Goal: Information Seeking & Learning: Learn about a topic

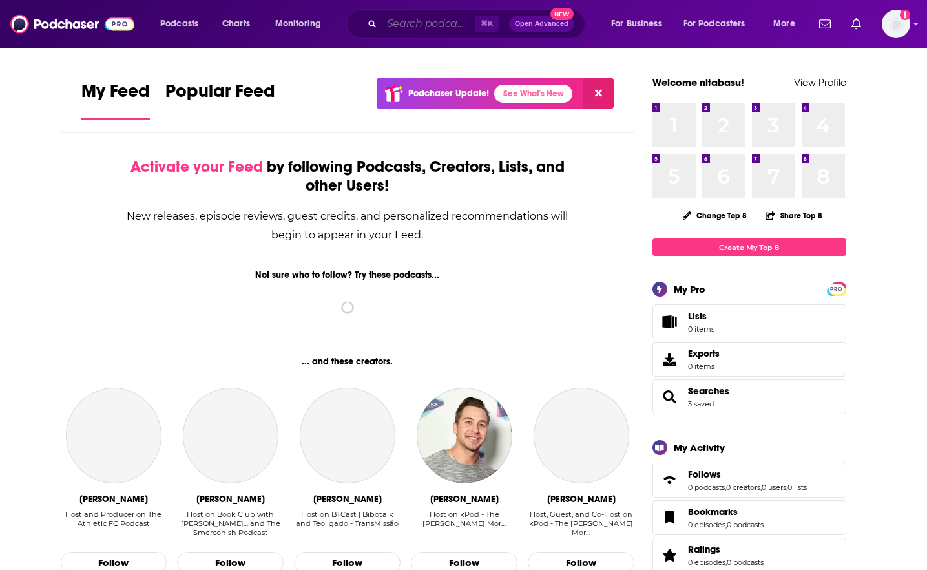
click at [422, 21] on input "Search podcasts, credits, & more..." at bounding box center [428, 24] width 93 height 21
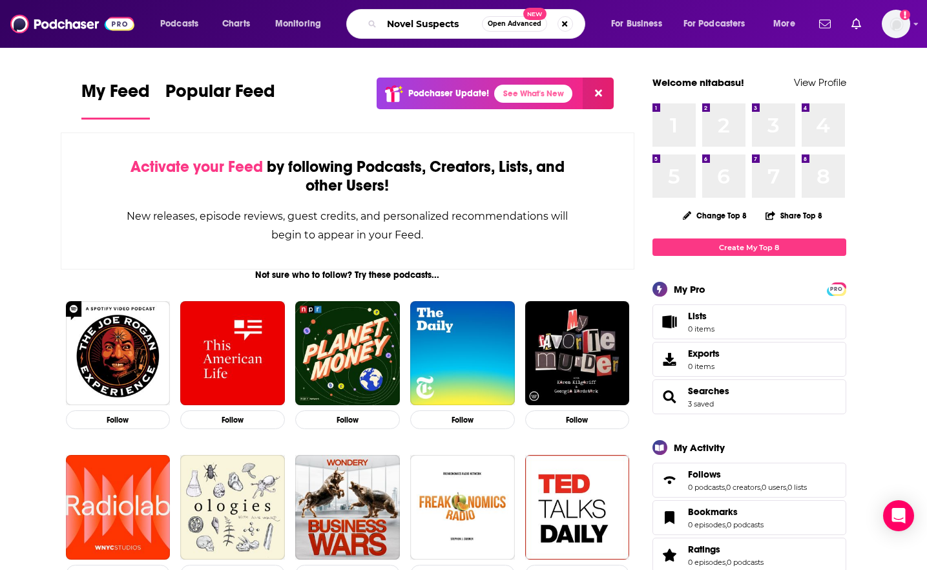
type input "Novel Suspects"
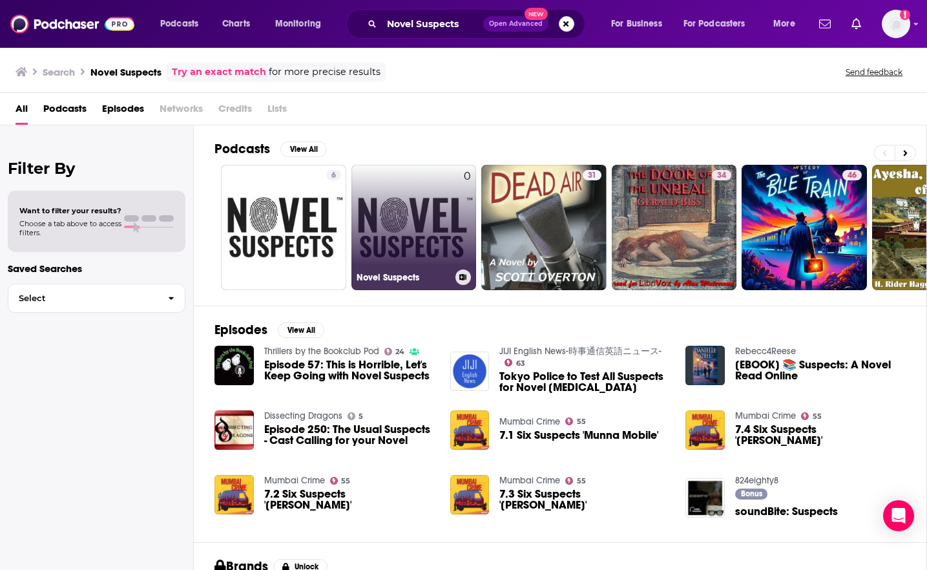
click at [398, 231] on link "0 Novel Suspects" at bounding box center [413, 227] width 125 height 125
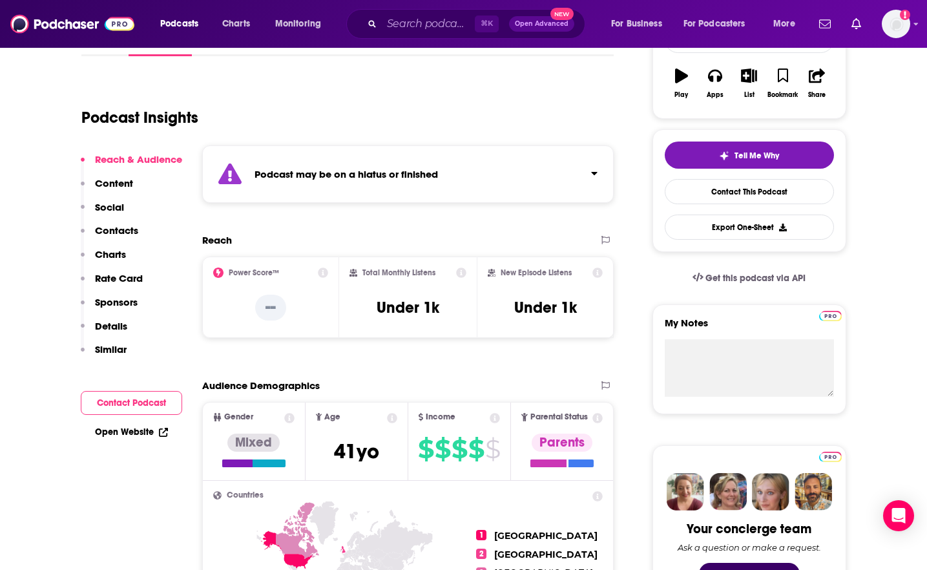
scroll to position [202, 0]
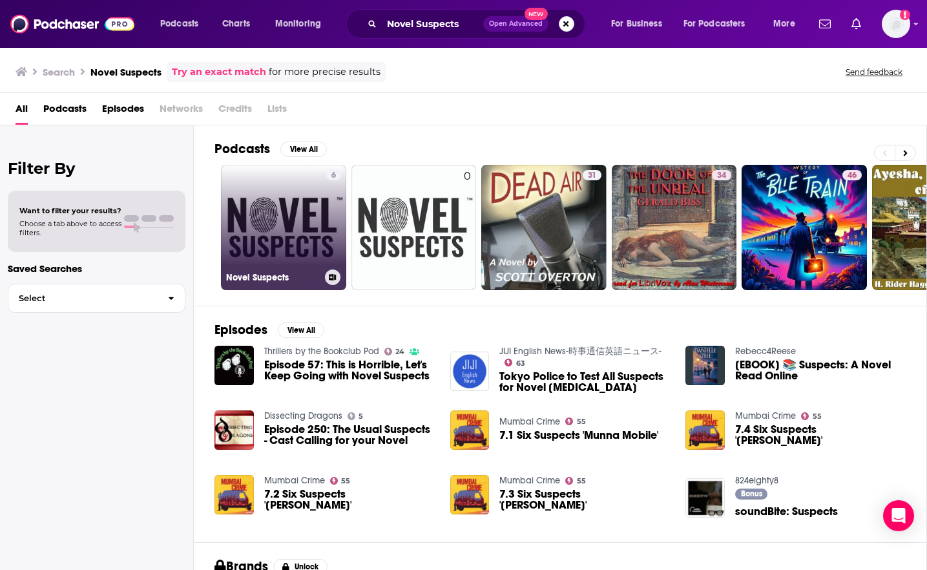
click at [293, 231] on link "6 Novel Suspects" at bounding box center [283, 227] width 125 height 125
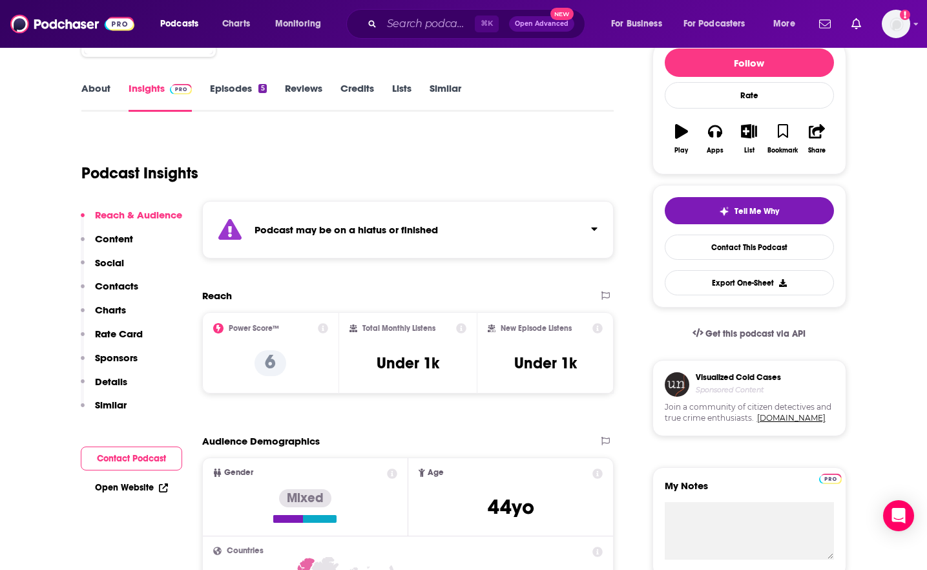
scroll to position [185, 0]
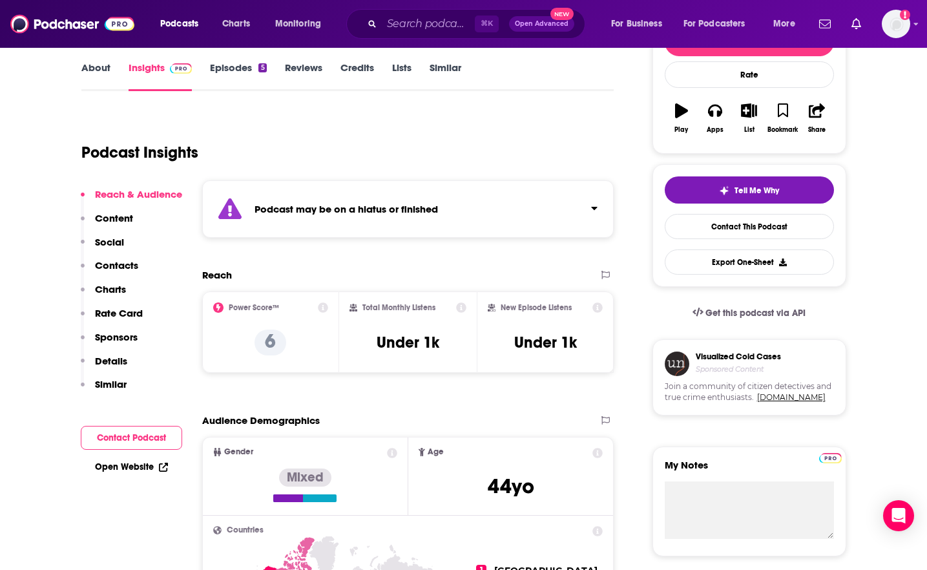
click at [116, 286] on p "Charts" at bounding box center [110, 289] width 31 height 12
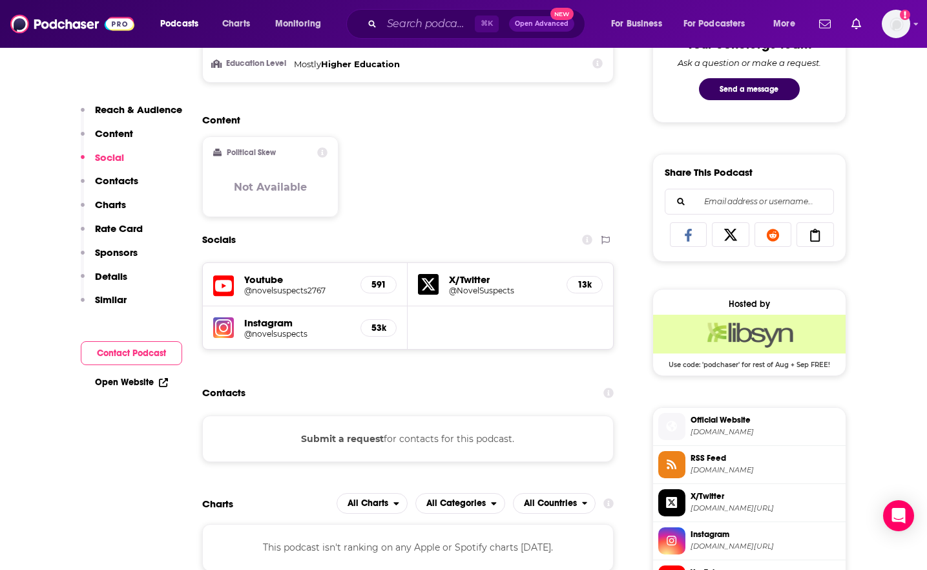
scroll to position [790, 0]
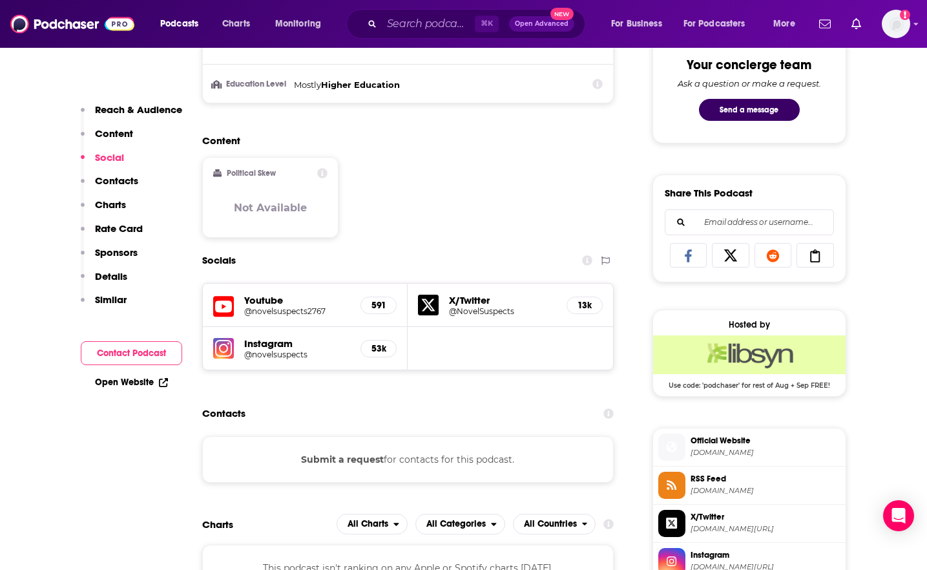
click at [460, 236] on div "Content Political Skew Not Available" at bounding box center [408, 191] width 412 height 114
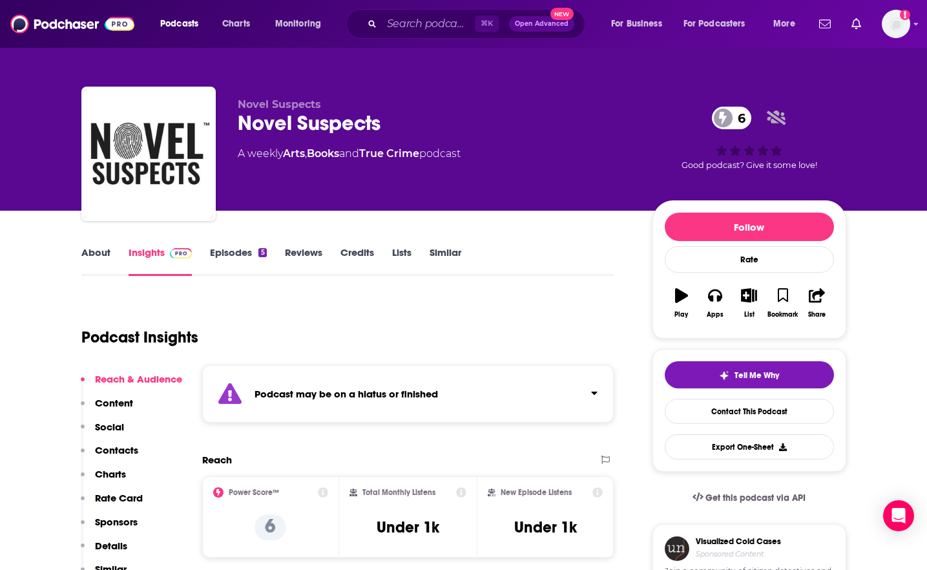
scroll to position [0, 0]
click at [109, 389] on button "Reach & Audience" at bounding box center [131, 385] width 101 height 24
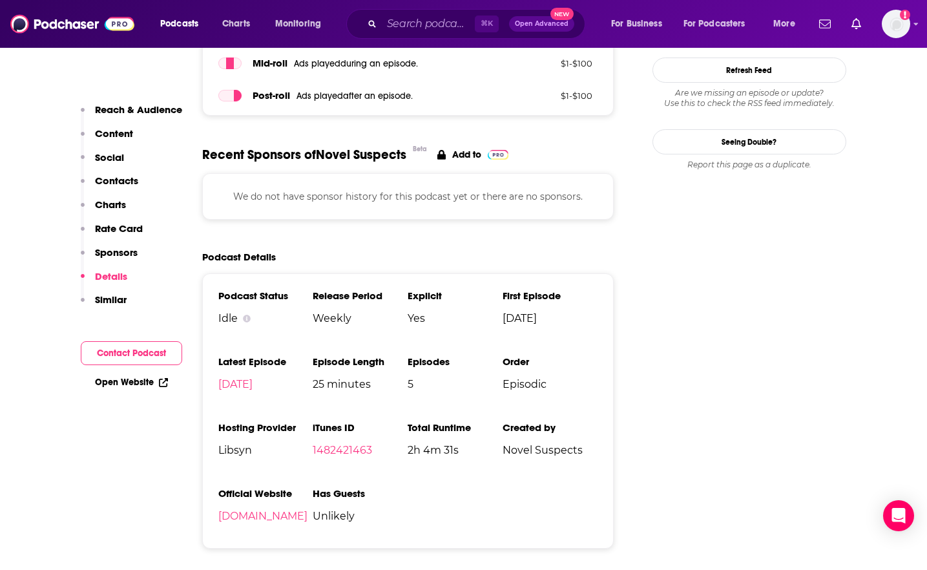
scroll to position [1566, 0]
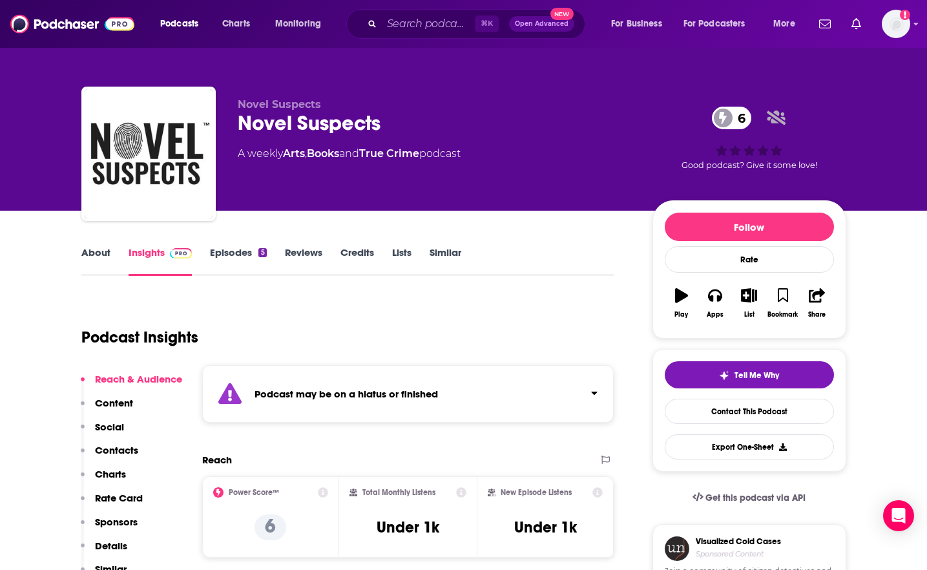
scroll to position [0, 0]
click at [226, 256] on link "Episodes 5" at bounding box center [238, 261] width 56 height 30
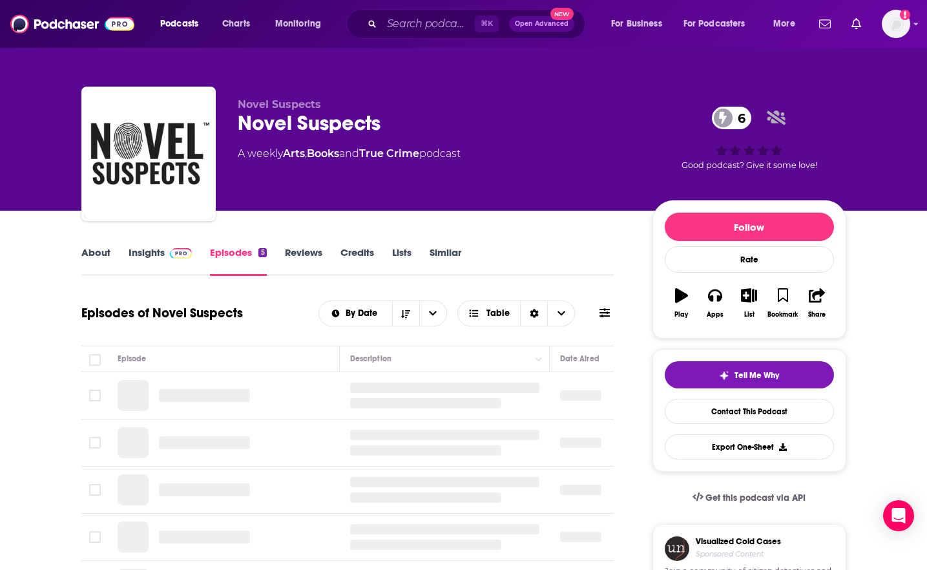
click at [304, 253] on link "Reviews" at bounding box center [303, 261] width 37 height 30
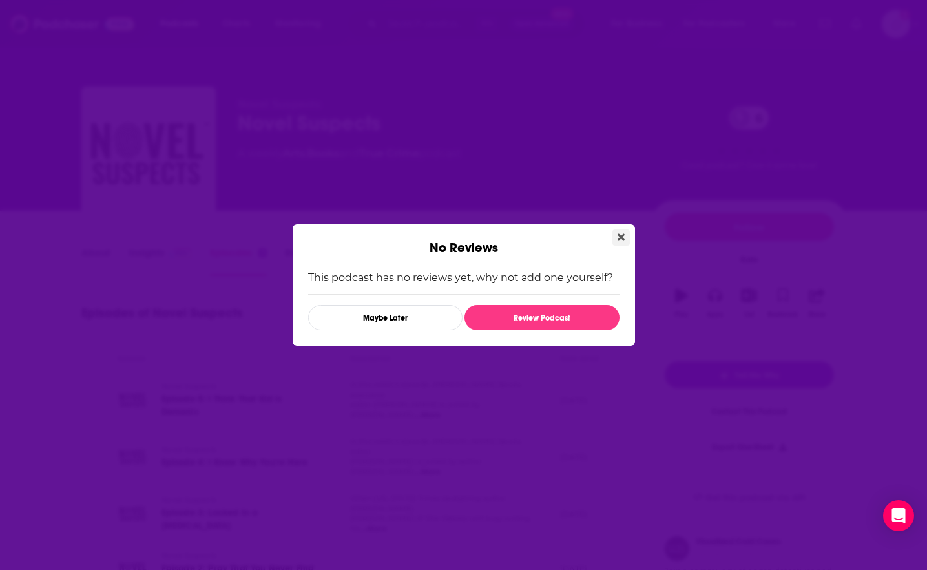
click at [622, 234] on icon "Close" at bounding box center [620, 237] width 7 height 10
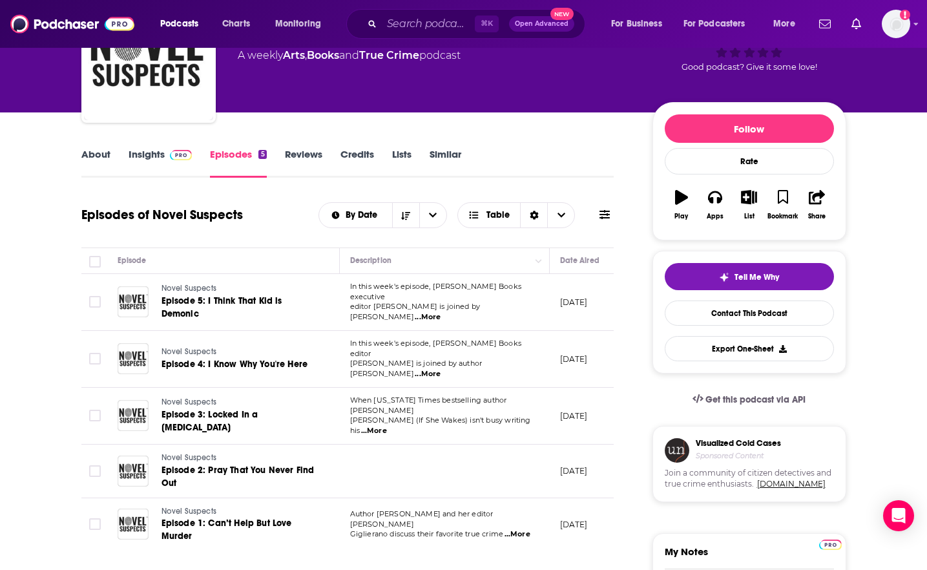
scroll to position [102, 0]
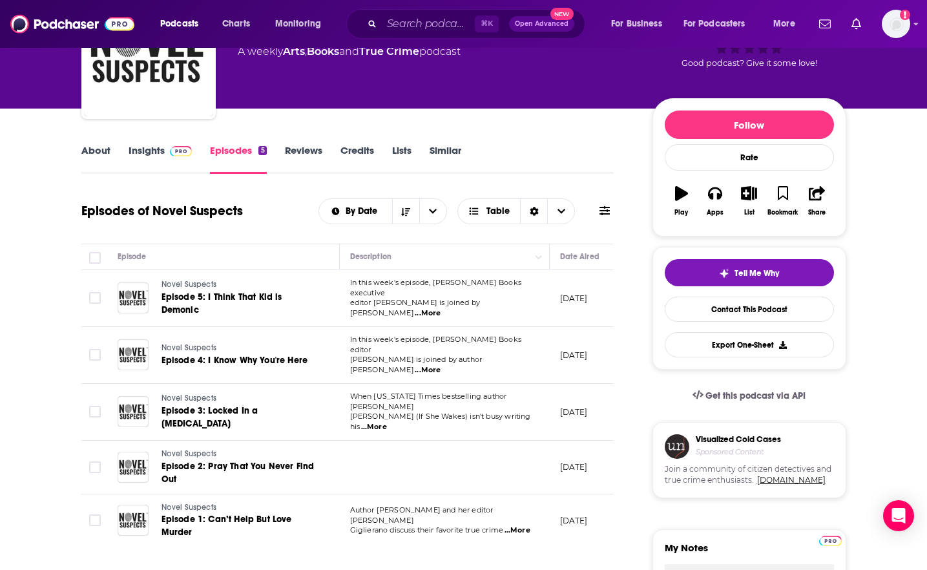
click at [440, 308] on span "...More" at bounding box center [428, 313] width 26 height 10
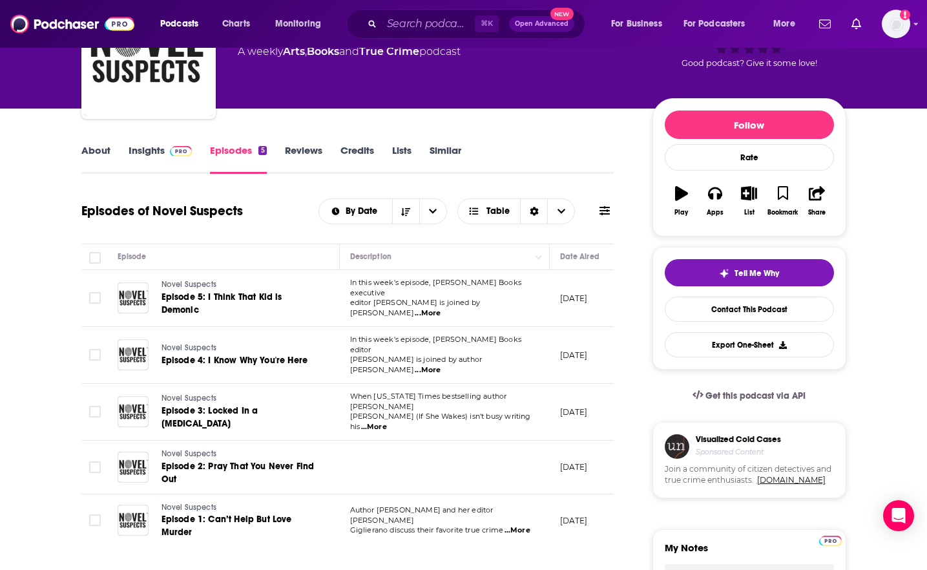
click at [440, 365] on span "...More" at bounding box center [428, 370] width 26 height 10
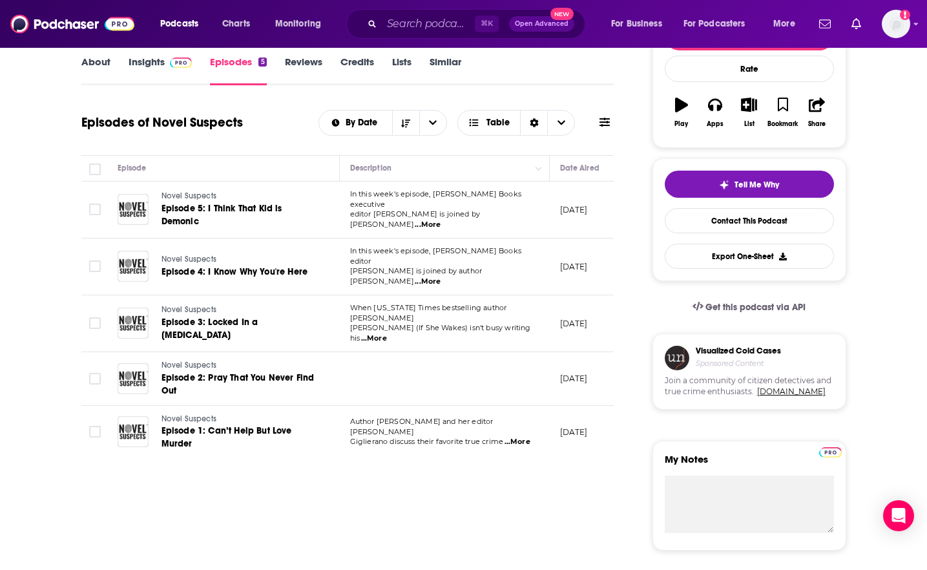
scroll to position [194, 0]
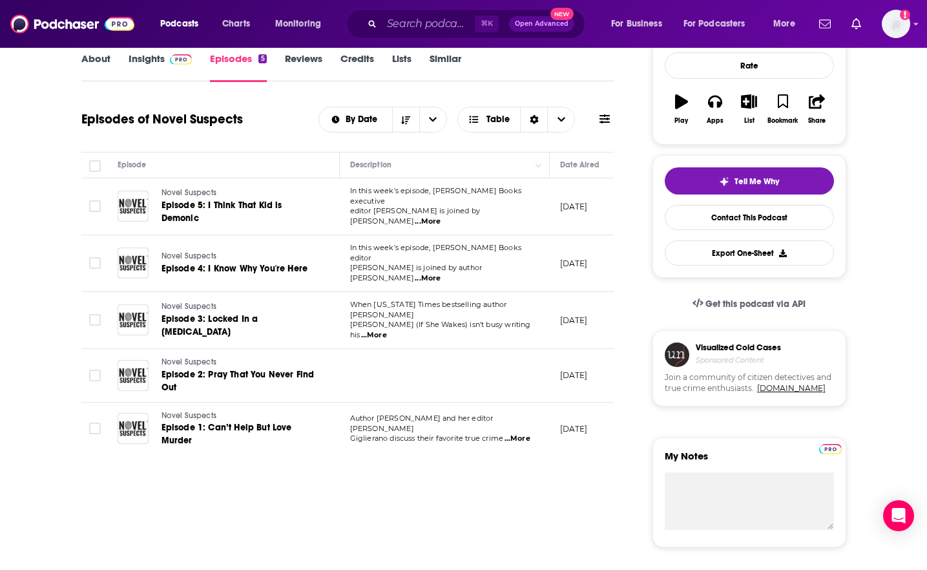
click at [561, 369] on p "[DATE]" at bounding box center [574, 374] width 28 height 11
click at [246, 56] on link "Episodes 5" at bounding box center [238, 67] width 56 height 30
click at [322, 61] on div "Reviews" at bounding box center [313, 67] width 56 height 30
click at [308, 59] on link "Reviews" at bounding box center [303, 67] width 37 height 30
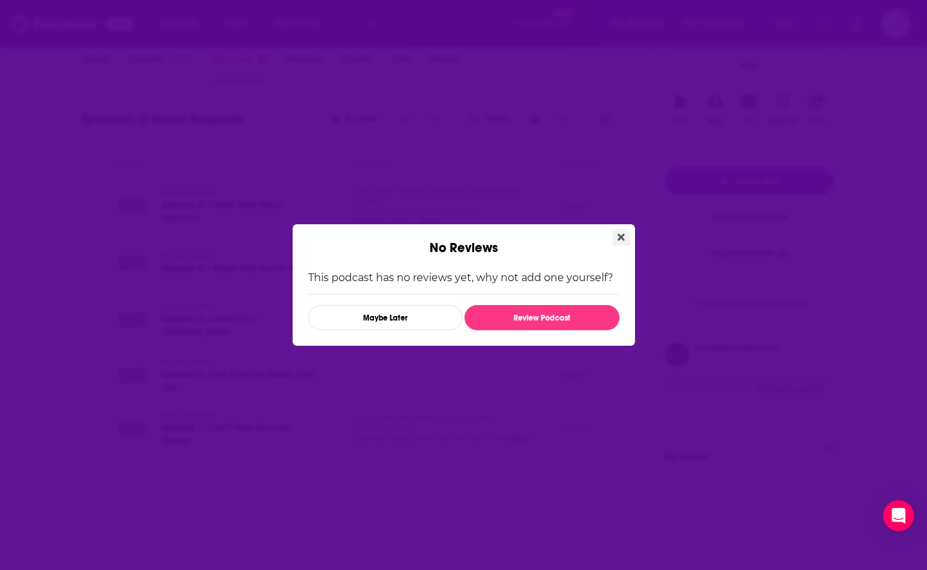
click at [613, 241] on button "Close" at bounding box center [620, 237] width 17 height 16
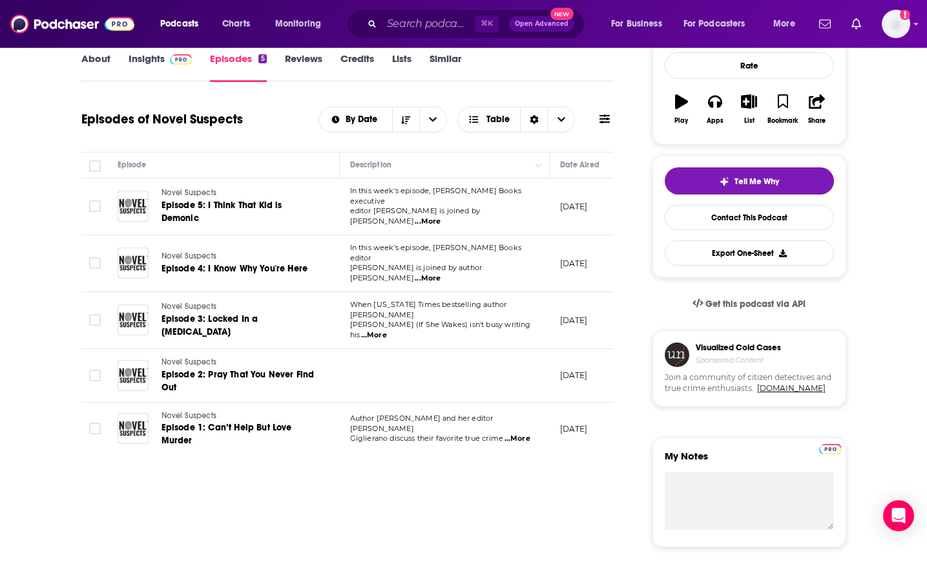
scroll to position [194, 0]
click at [153, 62] on link "Insights" at bounding box center [161, 67] width 64 height 30
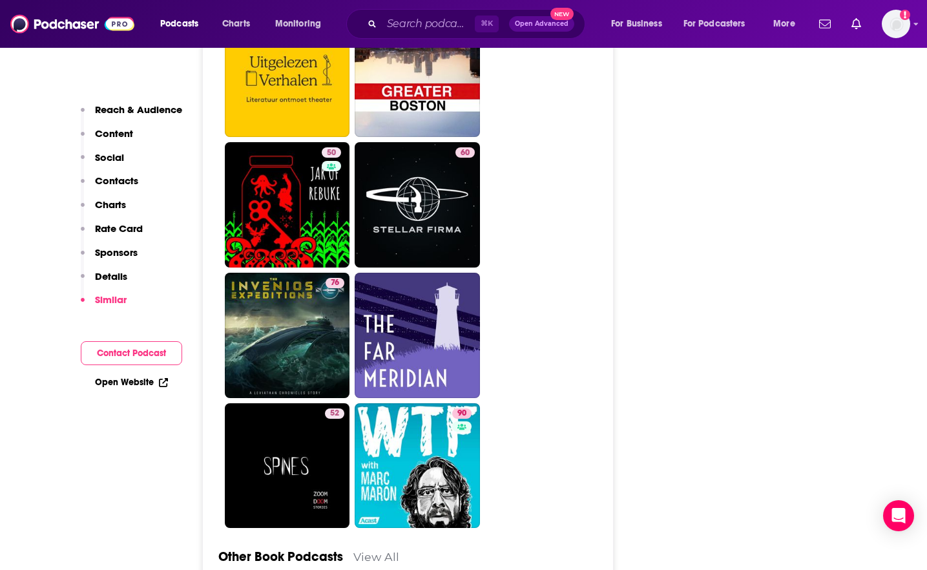
scroll to position [3703, 0]
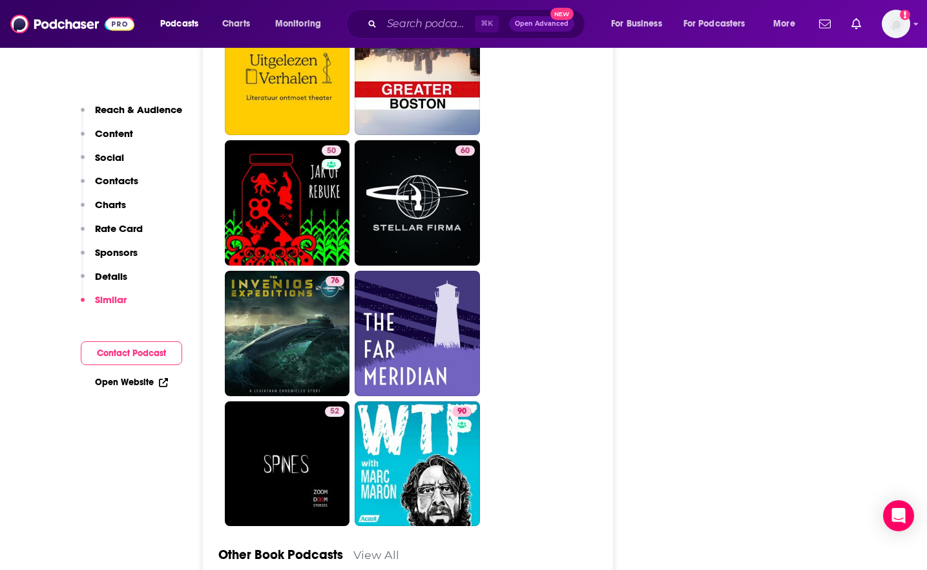
click at [106, 135] on p "Content" at bounding box center [114, 133] width 38 height 12
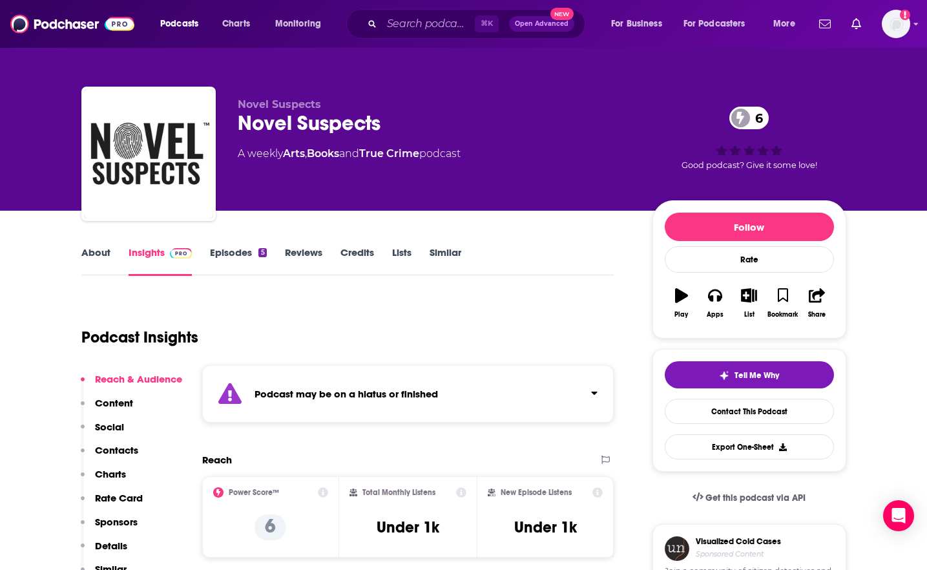
scroll to position [0, 0]
click at [308, 258] on link "Reviews" at bounding box center [303, 261] width 37 height 30
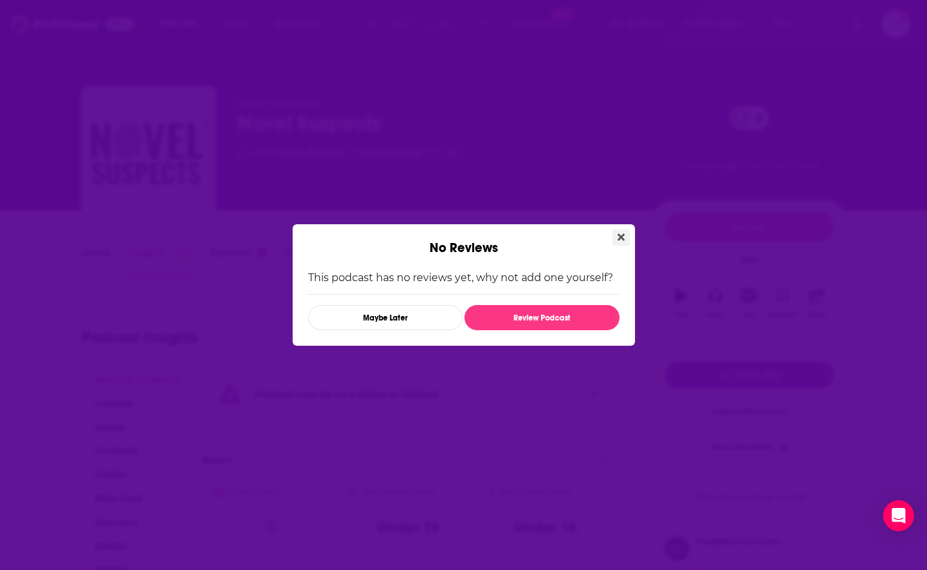
click at [622, 243] on button "Close" at bounding box center [620, 237] width 17 height 16
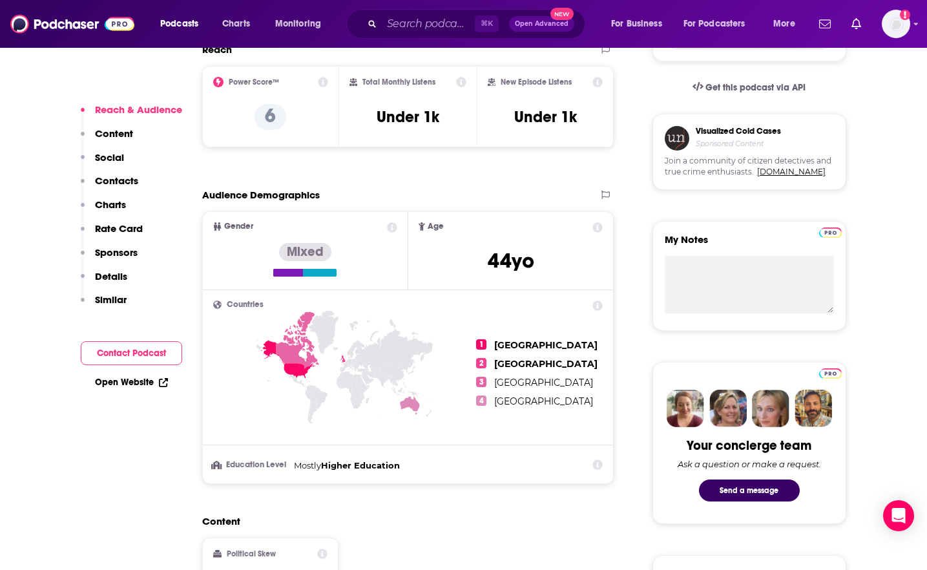
scroll to position [411, 0]
